Goal: Task Accomplishment & Management: Use online tool/utility

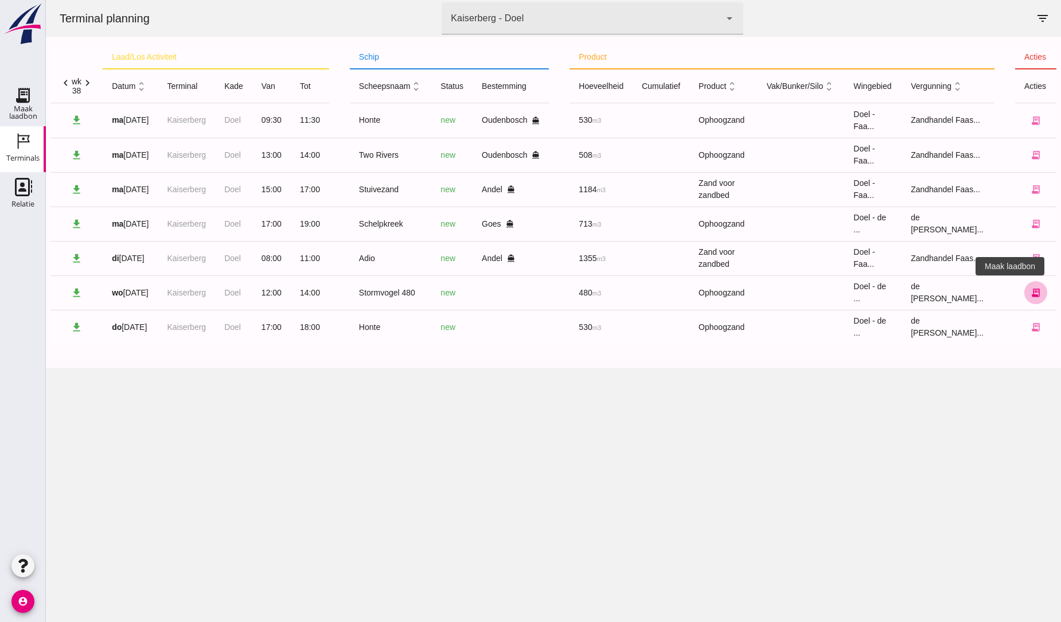
click at [1031, 291] on icon "receipt_long" at bounding box center [1036, 292] width 10 height 10
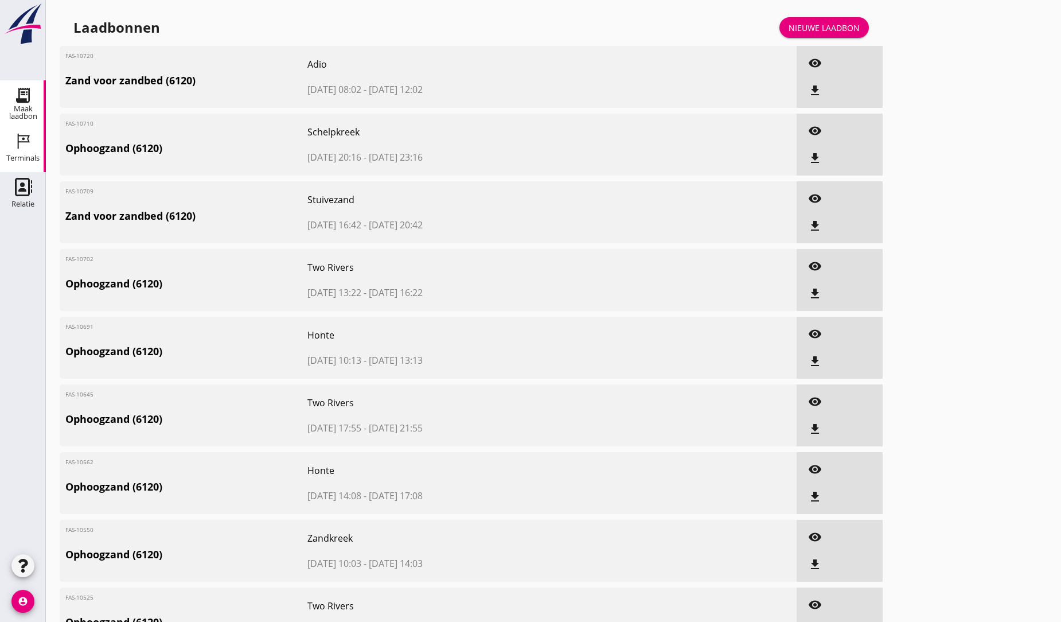
click at [31, 142] on icon "Terminals" at bounding box center [23, 141] width 18 height 18
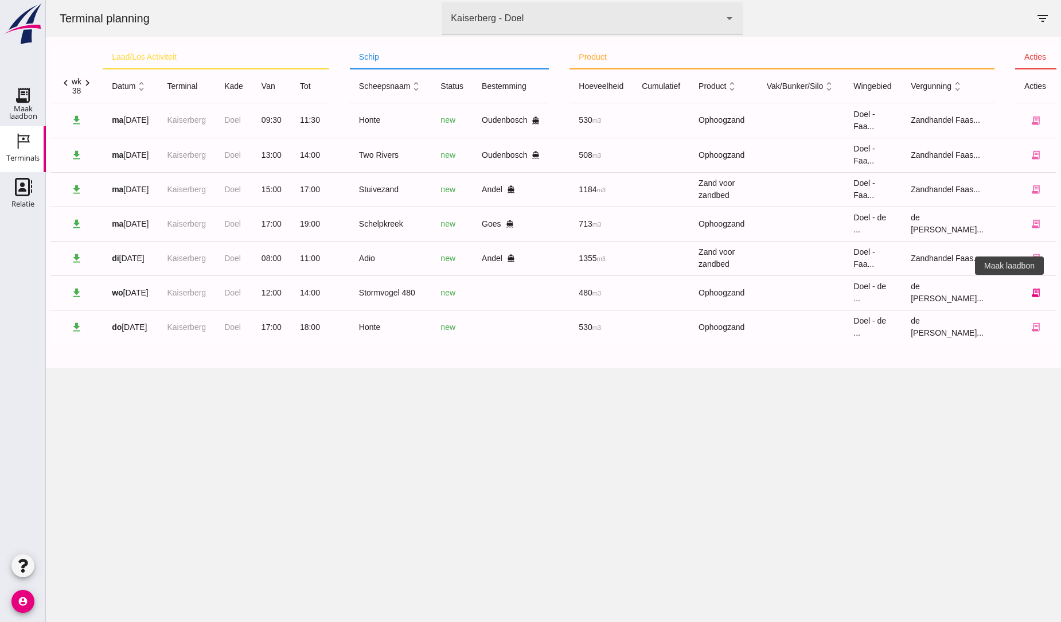
click at [1031, 291] on icon "receipt_long" at bounding box center [1036, 292] width 10 height 10
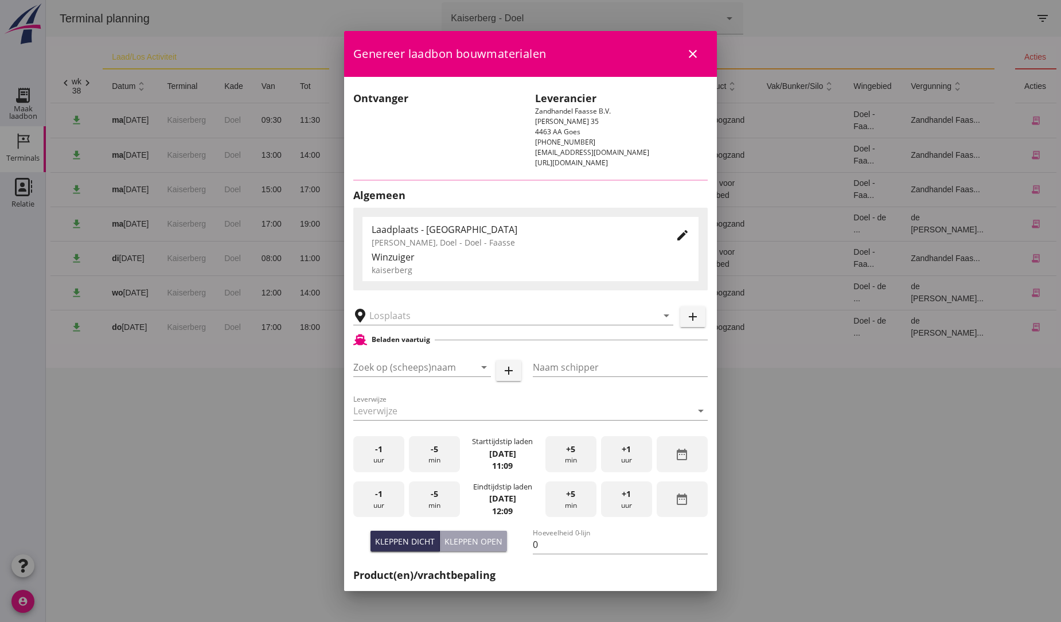
type input "Stormvogel 480"
type input "?"
type input "480"
type input "Ophoogzand (6120)"
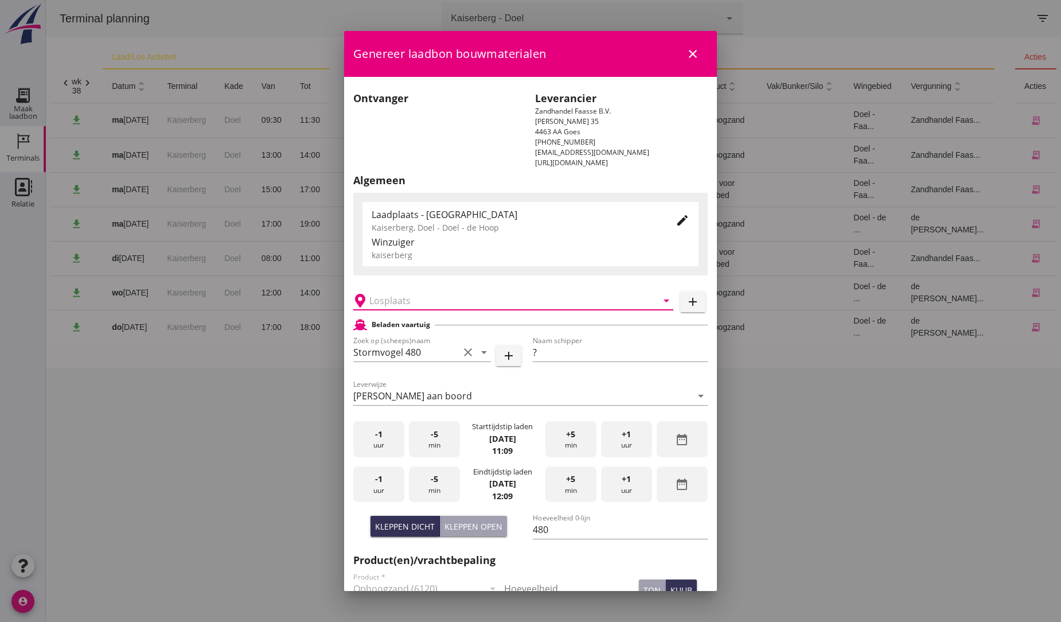
click at [416, 295] on input "text" at bounding box center [505, 300] width 272 height 18
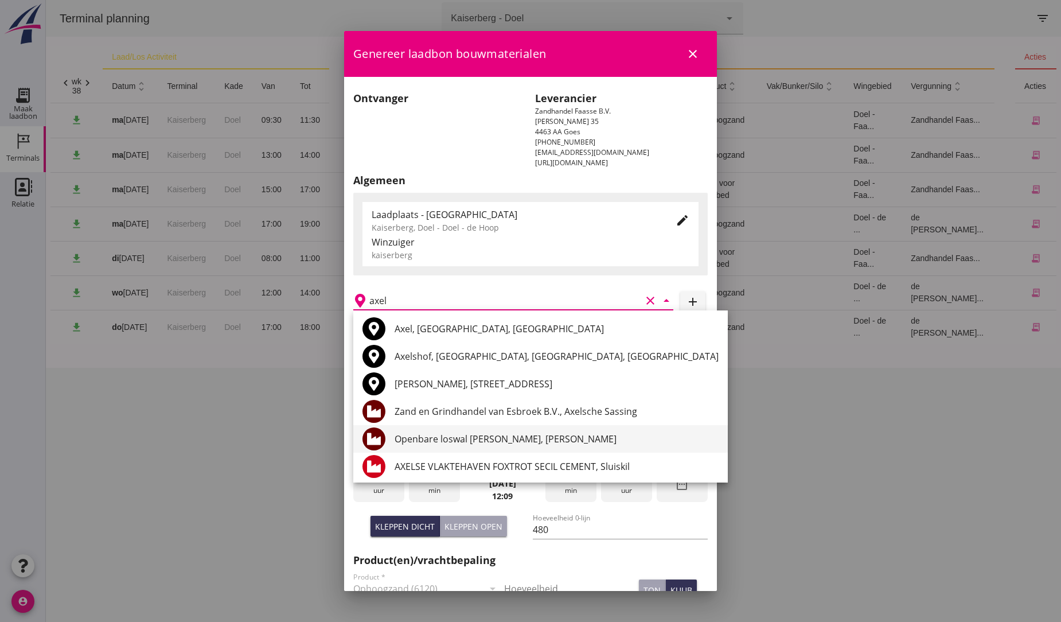
click at [514, 441] on div "Openbare loswal Axelse Sassing, Axelse Sassing" at bounding box center [557, 439] width 324 height 14
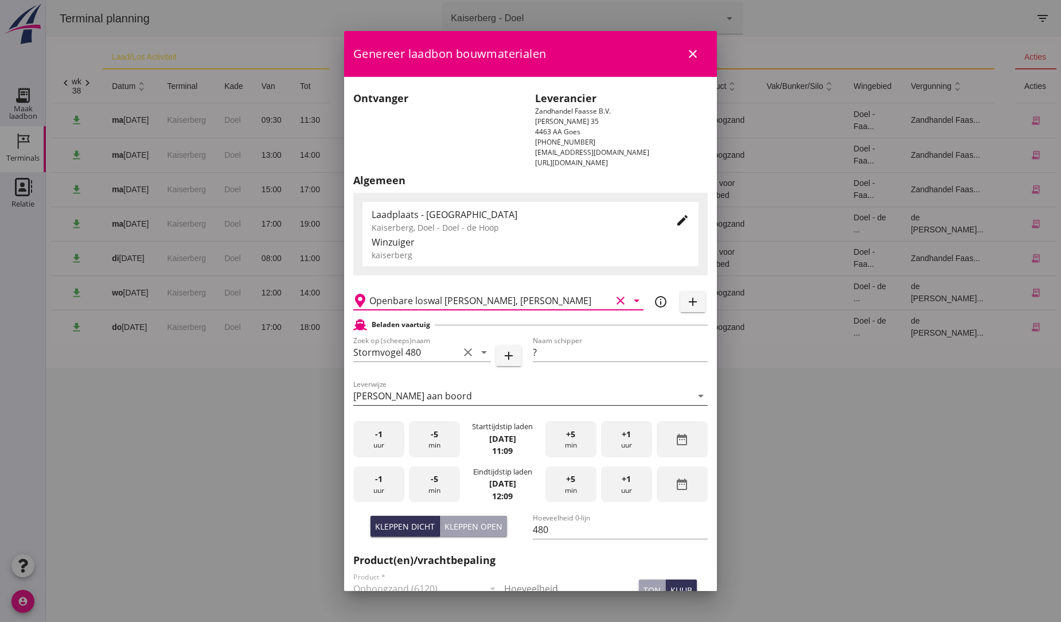
type input "Openbare loswal Axelse Sassing, Axelse Sassing"
click at [552, 392] on div "Franco aan boord" at bounding box center [522, 396] width 338 height 18
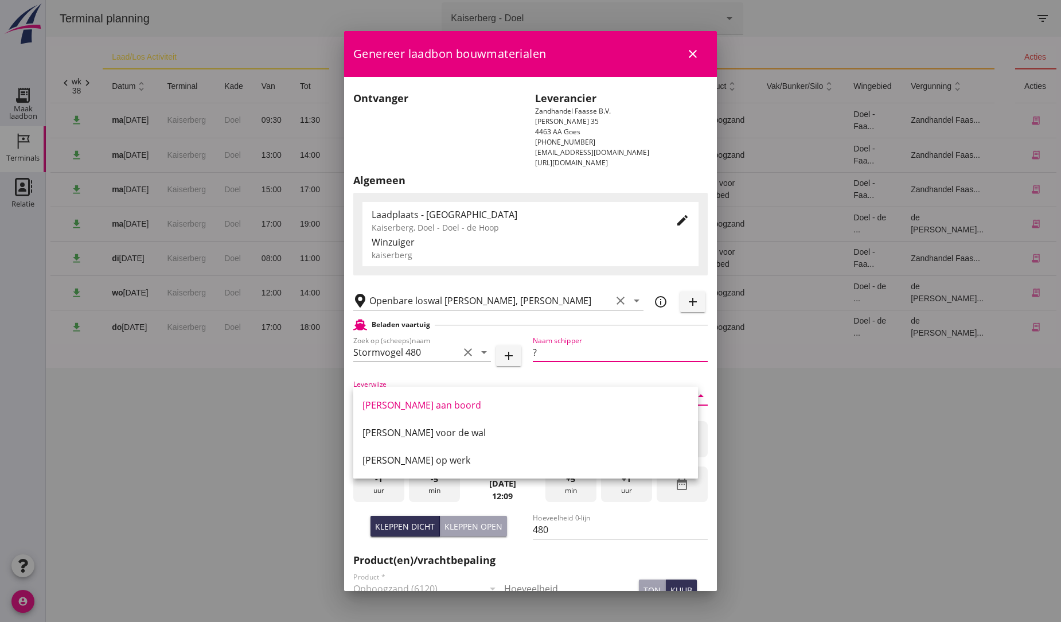
click at [544, 355] on input "?" at bounding box center [620, 352] width 175 height 18
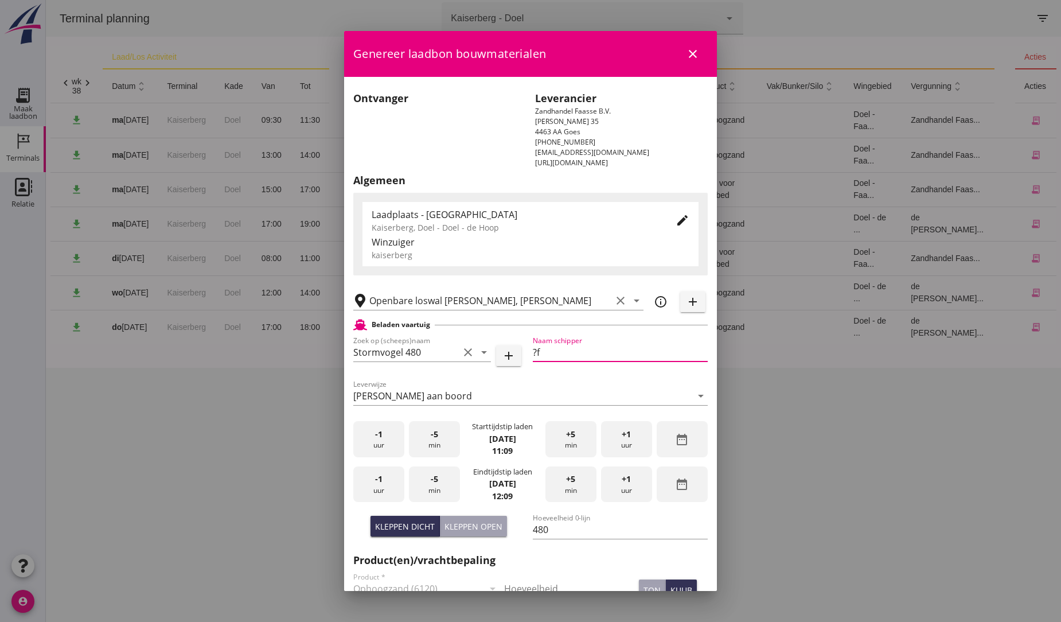
type input "?"
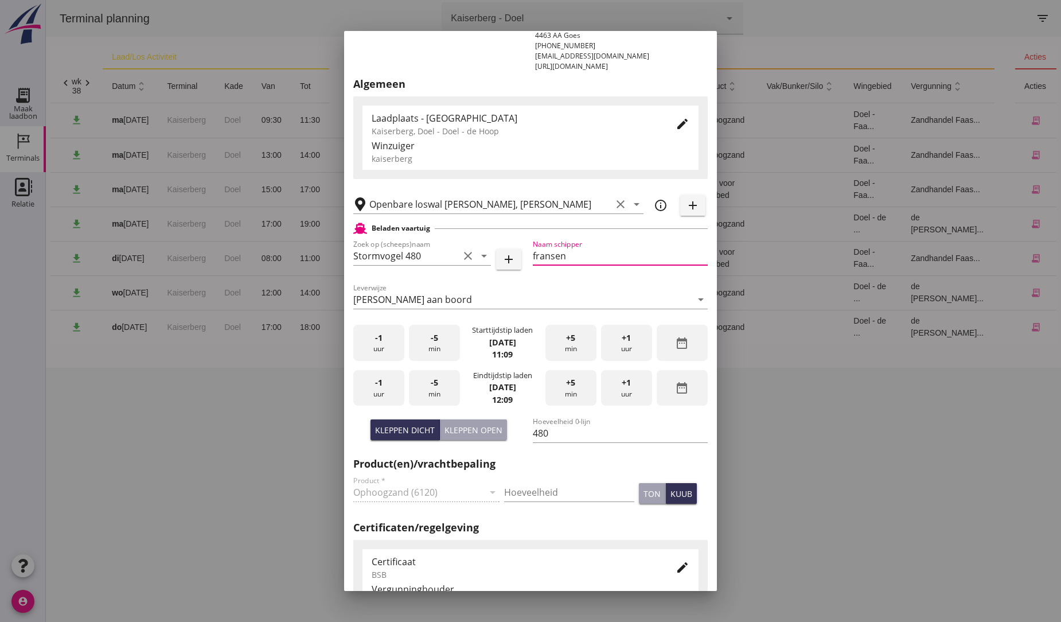
scroll to position [127, 0]
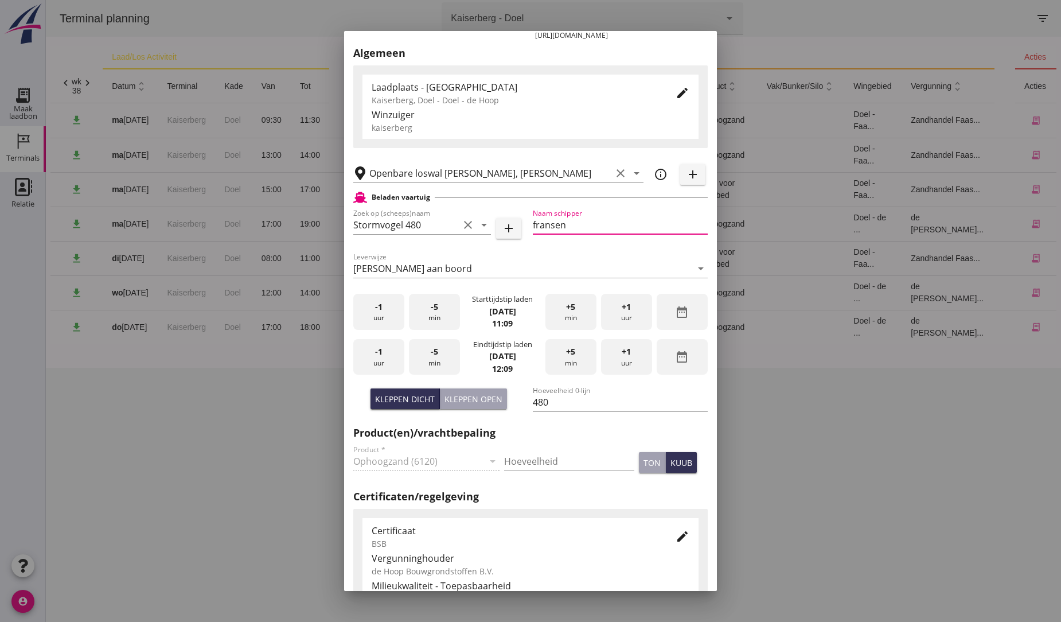
type input "fransen"
click at [612, 356] on div "+1 uur" at bounding box center [626, 357] width 51 height 36
click at [380, 314] on div "-1 uur" at bounding box center [378, 312] width 51 height 36
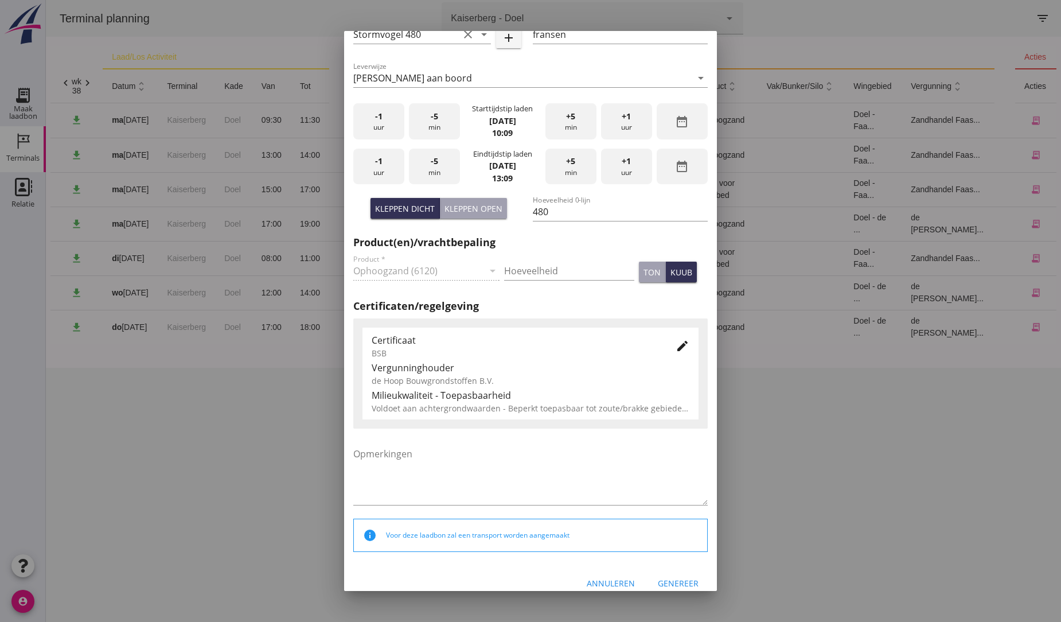
scroll to position [331, 0]
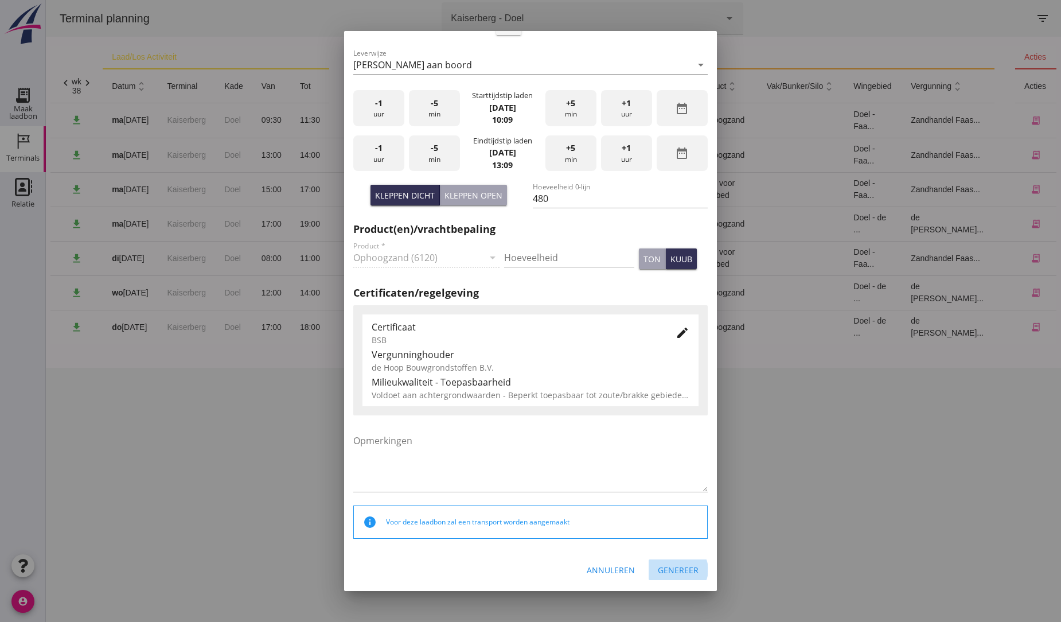
click at [660, 567] on div "Genereer" at bounding box center [678, 570] width 41 height 12
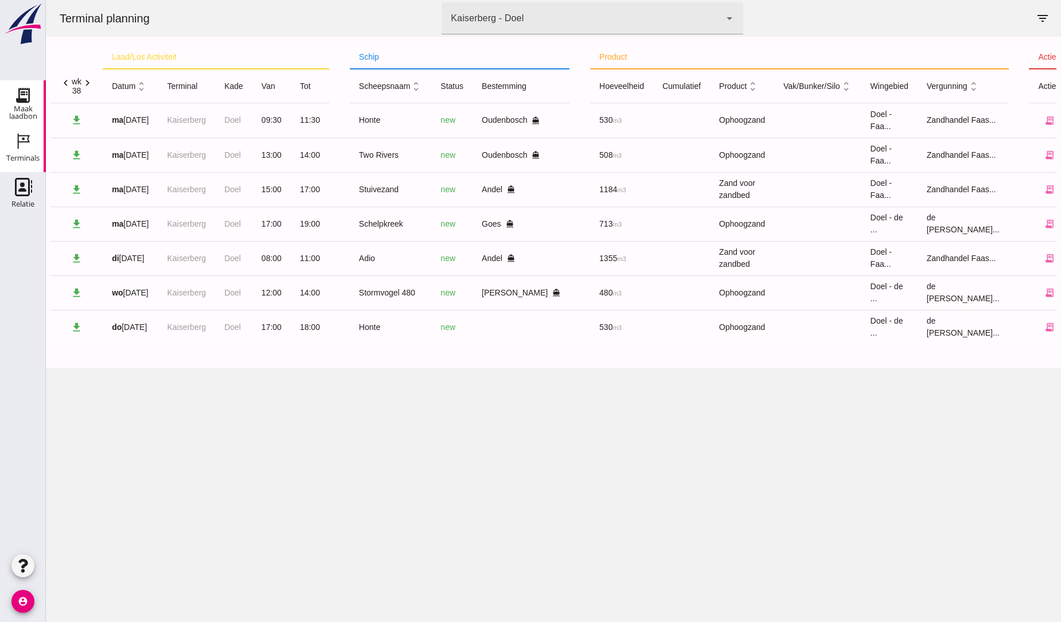
click at [23, 89] on icon "Maak laadbon" at bounding box center [23, 95] width 18 height 18
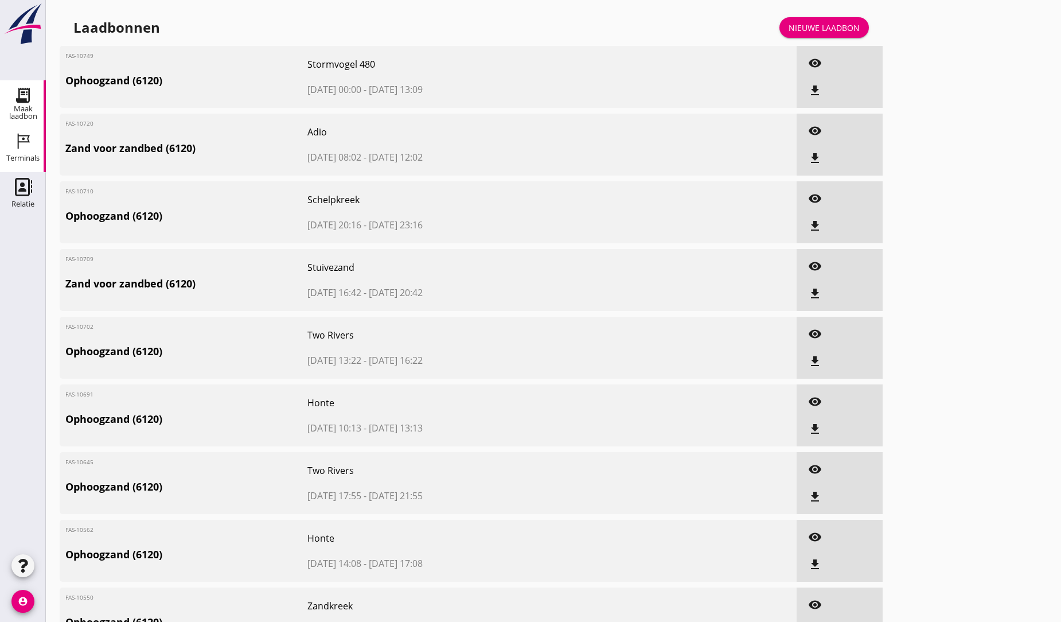
click at [20, 135] on use at bounding box center [24, 141] width 12 height 15
